Goal: Use online tool/utility: Utilize a website feature to perform a specific function

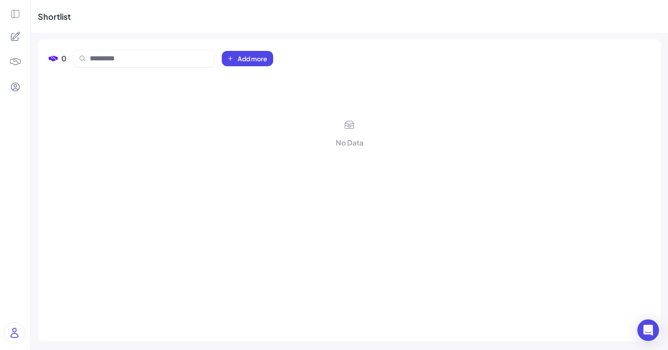
click at [9, 10] on div at bounding box center [15, 175] width 30 height 350
click at [14, 12] on icon at bounding box center [15, 14] width 10 height 10
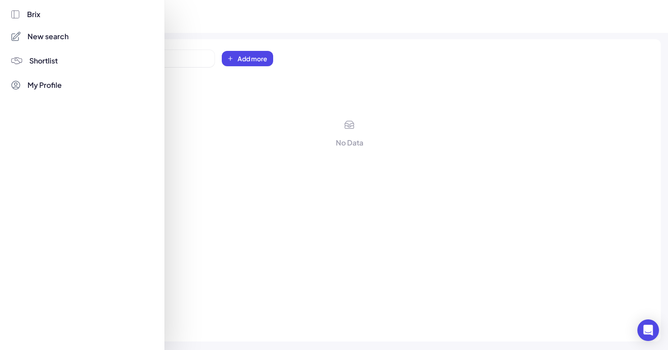
click at [41, 31] on span "New search" at bounding box center [47, 36] width 41 height 11
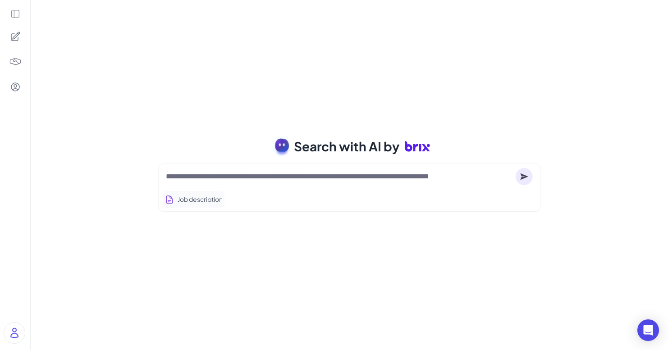
click at [182, 203] on button "Job description" at bounding box center [193, 199] width 61 height 17
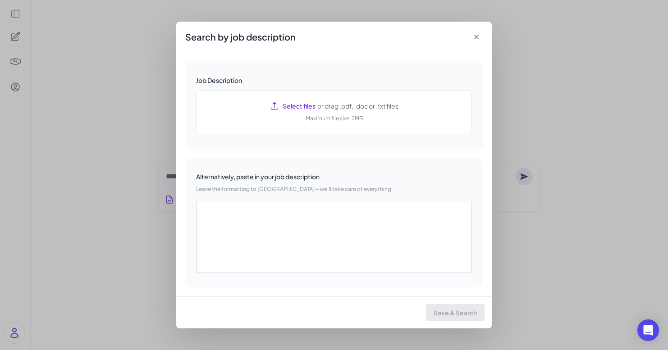
click at [324, 89] on div "Job Description Select files or drag .pdf, .doc or .txt files Maximum file size…" at bounding box center [334, 104] width 298 height 87
click at [327, 106] on span "or drag .pdf, .doc or .txt files" at bounding box center [357, 105] width 83 height 9
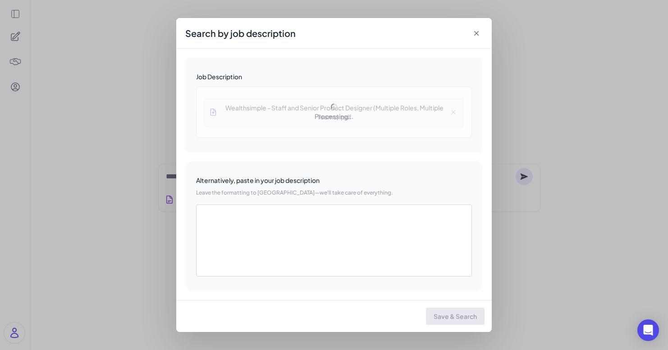
type textarea "**********"
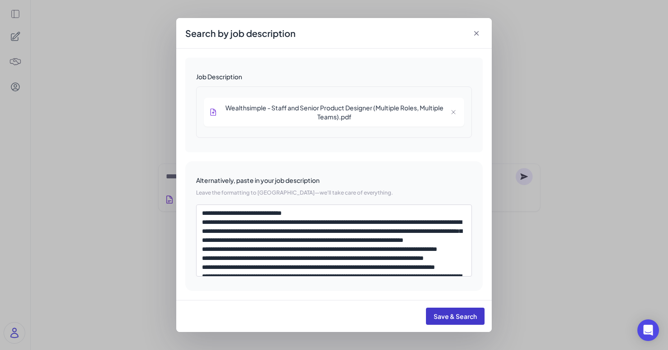
click at [455, 311] on button "Save & Search" at bounding box center [455, 316] width 59 height 17
click at [480, 34] on icon at bounding box center [476, 33] width 9 height 9
